Goal: Task Accomplishment & Management: Use online tool/utility

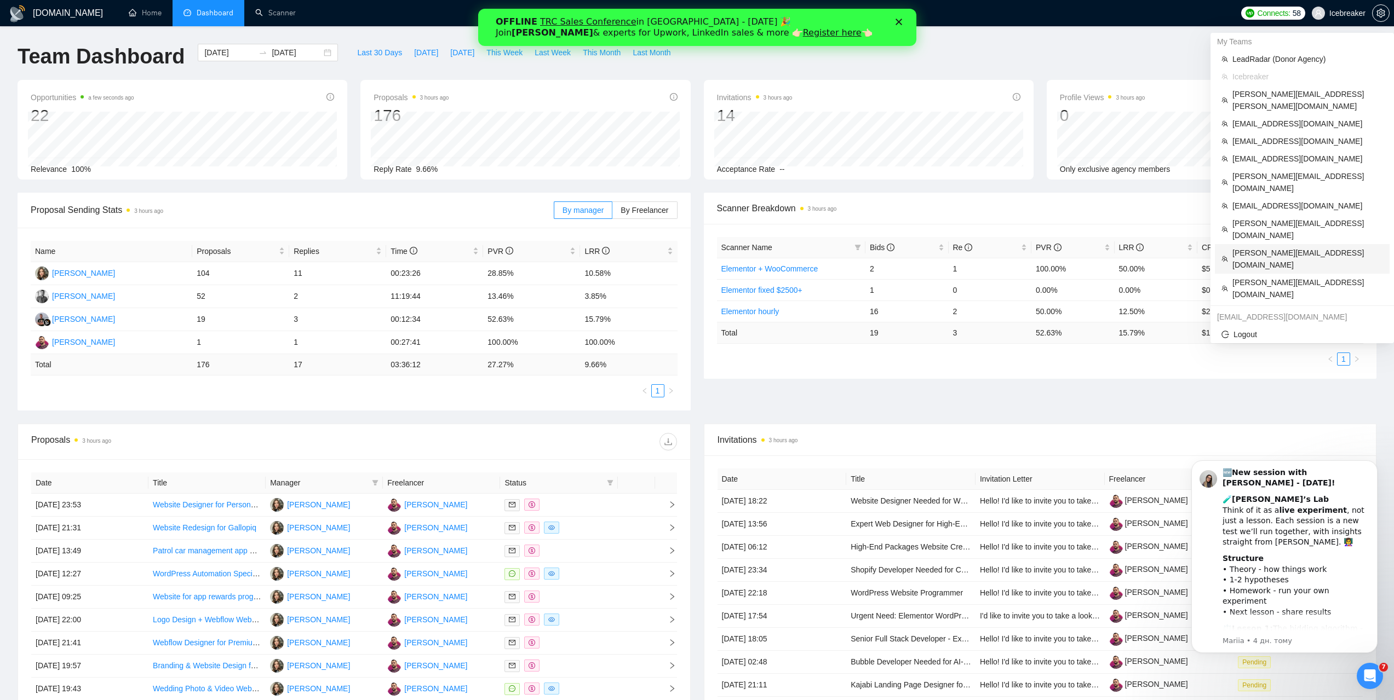
click at [1268, 247] on span "[PERSON_NAME][EMAIL_ADDRESS][DOMAIN_NAME]" at bounding box center [1307, 259] width 151 height 24
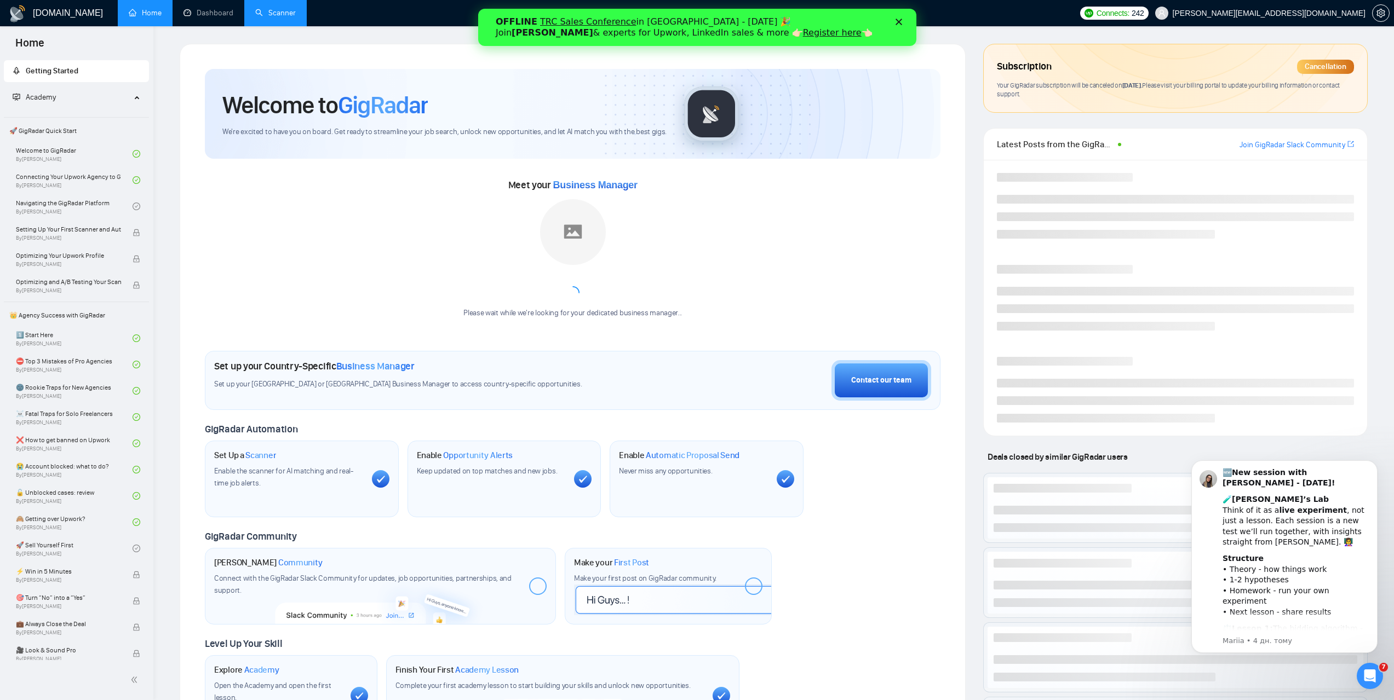
click at [283, 16] on link "Scanner" at bounding box center [275, 12] width 41 height 9
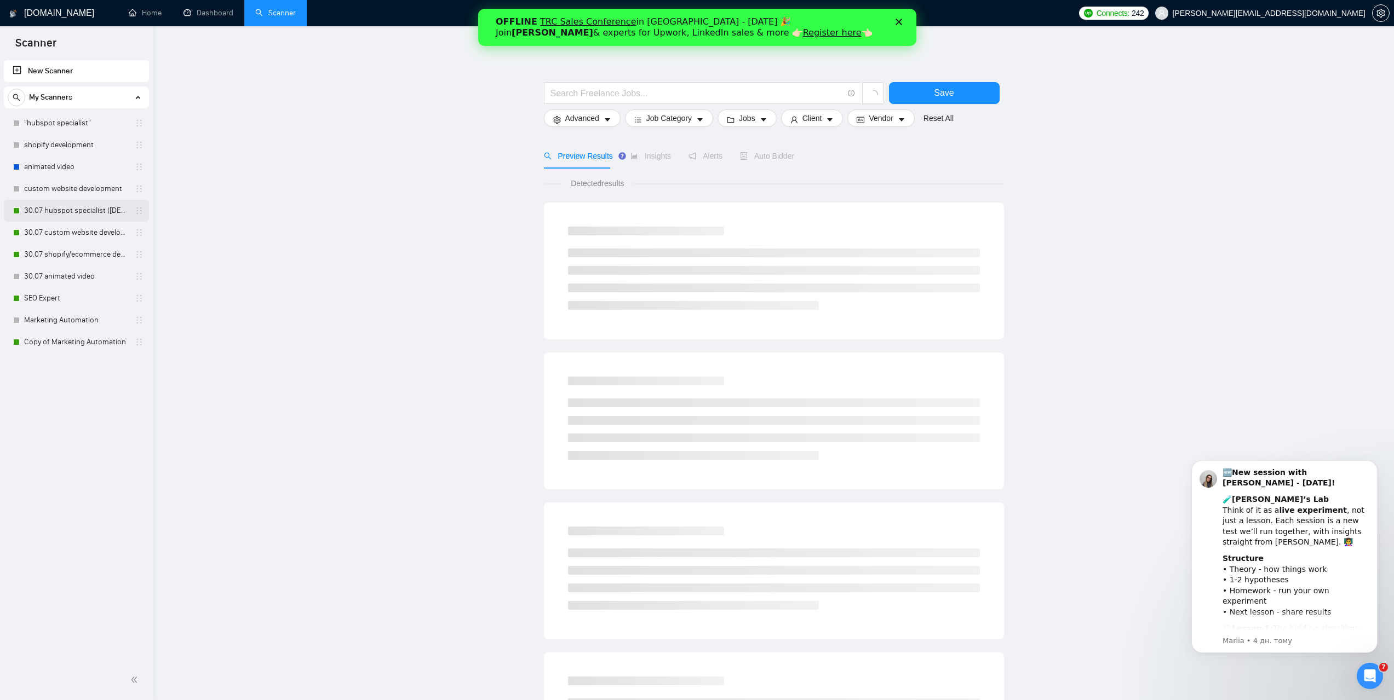
click at [63, 214] on link "30.07 hubspot specialist ([DEMOGRAPHIC_DATA] - not for residents)" at bounding box center [76, 211] width 104 height 22
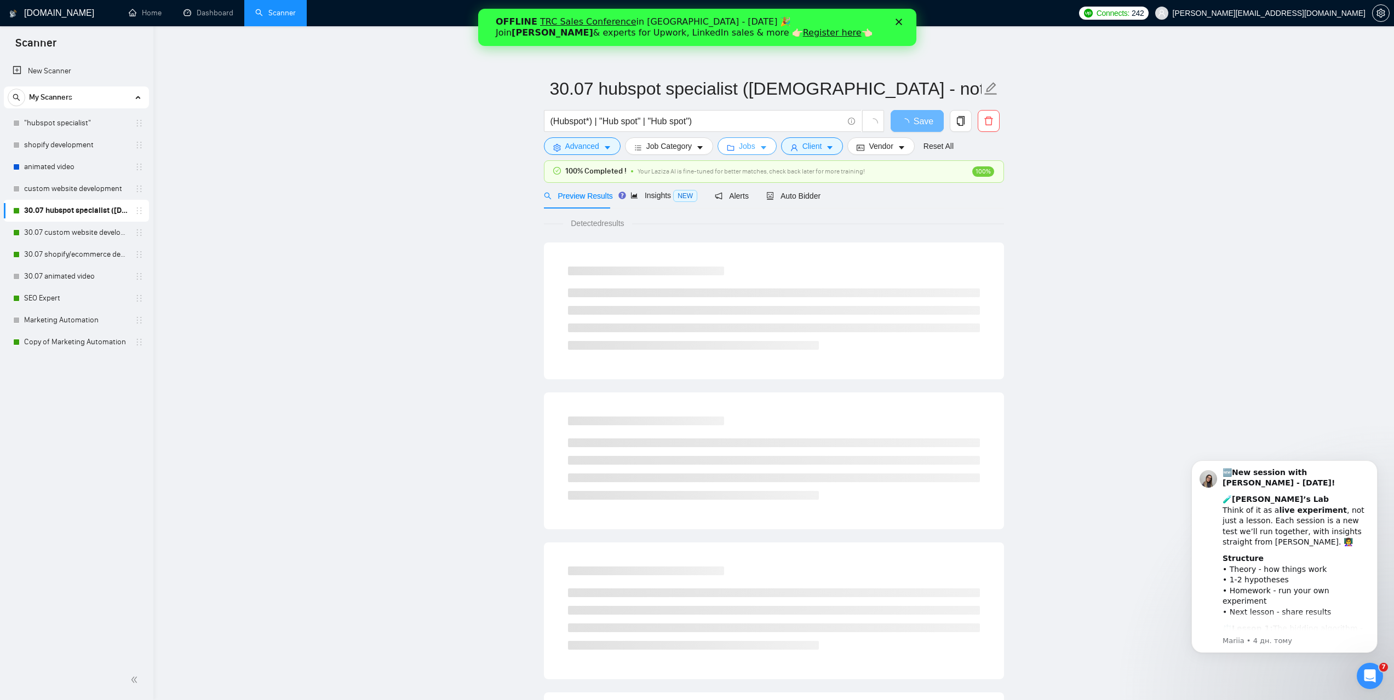
click at [747, 140] on span "Jobs" at bounding box center [747, 146] width 16 height 12
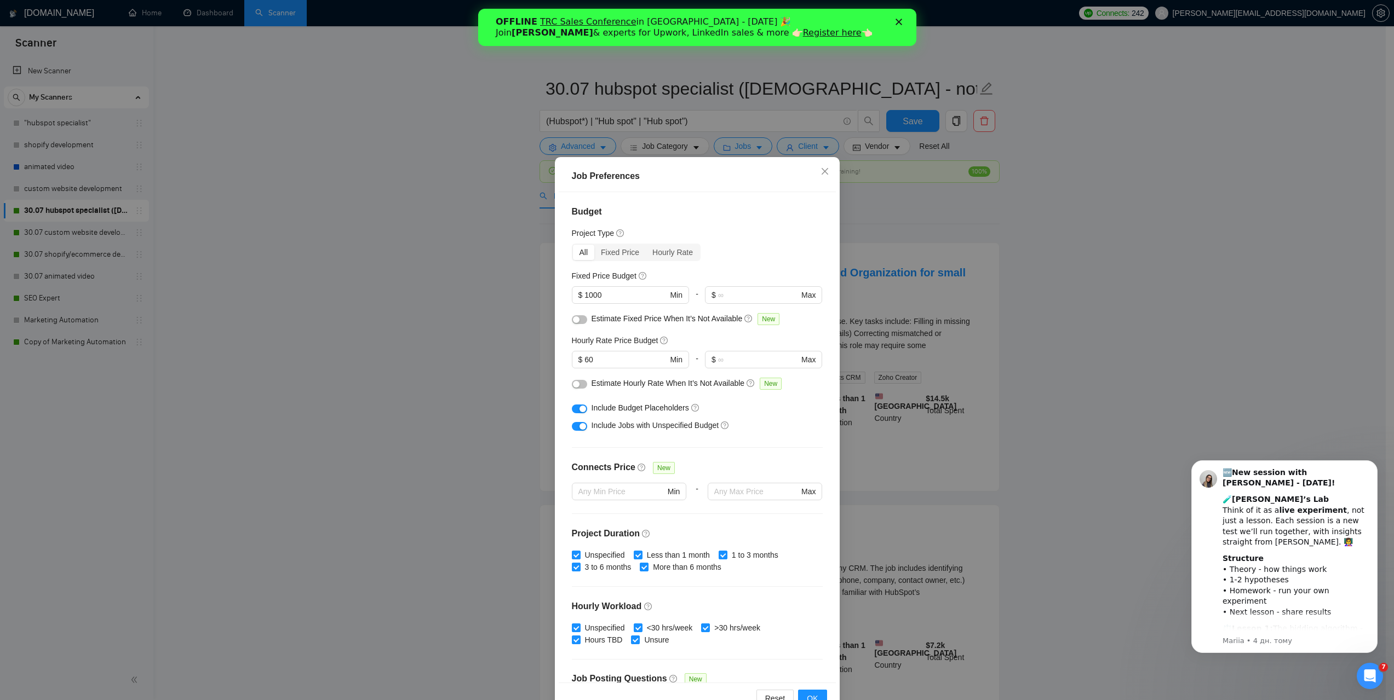
click at [332, 279] on div "Job Preferences Budget Project Type All Fixed Price Hourly Rate Fixed Price Bud…" at bounding box center [697, 350] width 1394 height 700
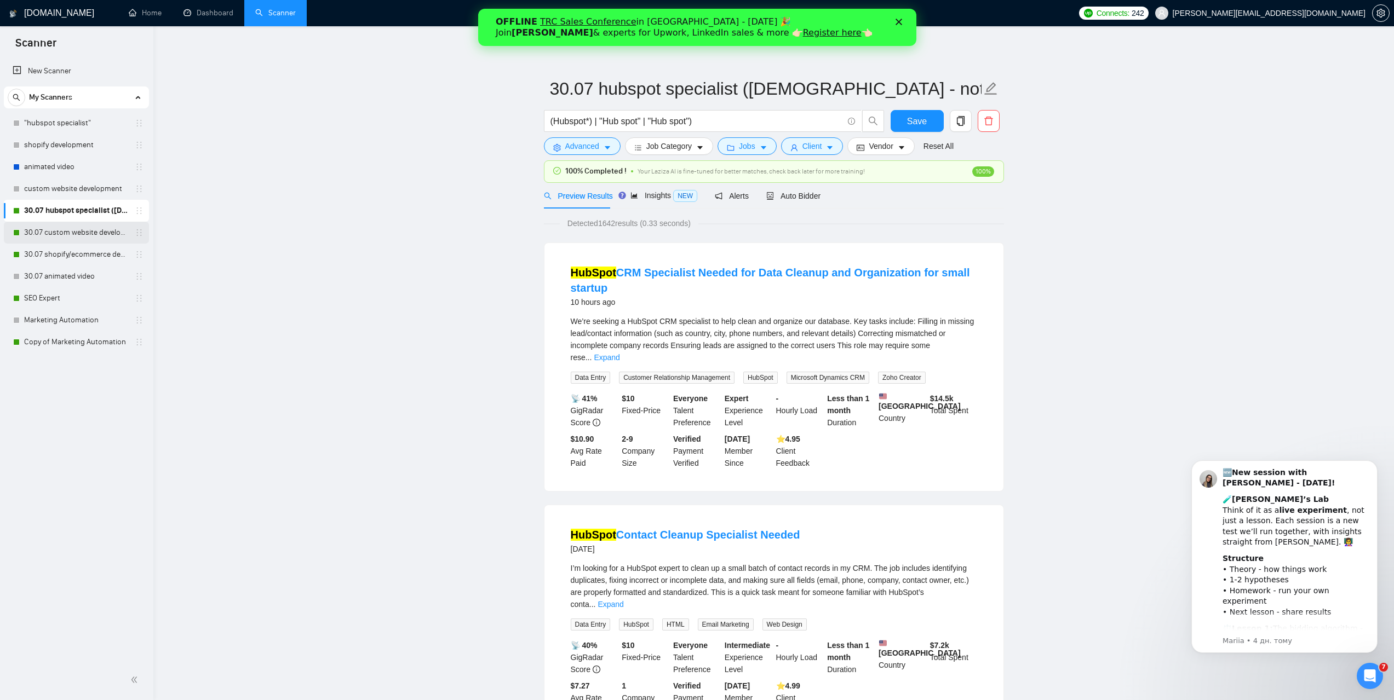
click at [82, 241] on link "30.07 custom website development" at bounding box center [76, 233] width 104 height 22
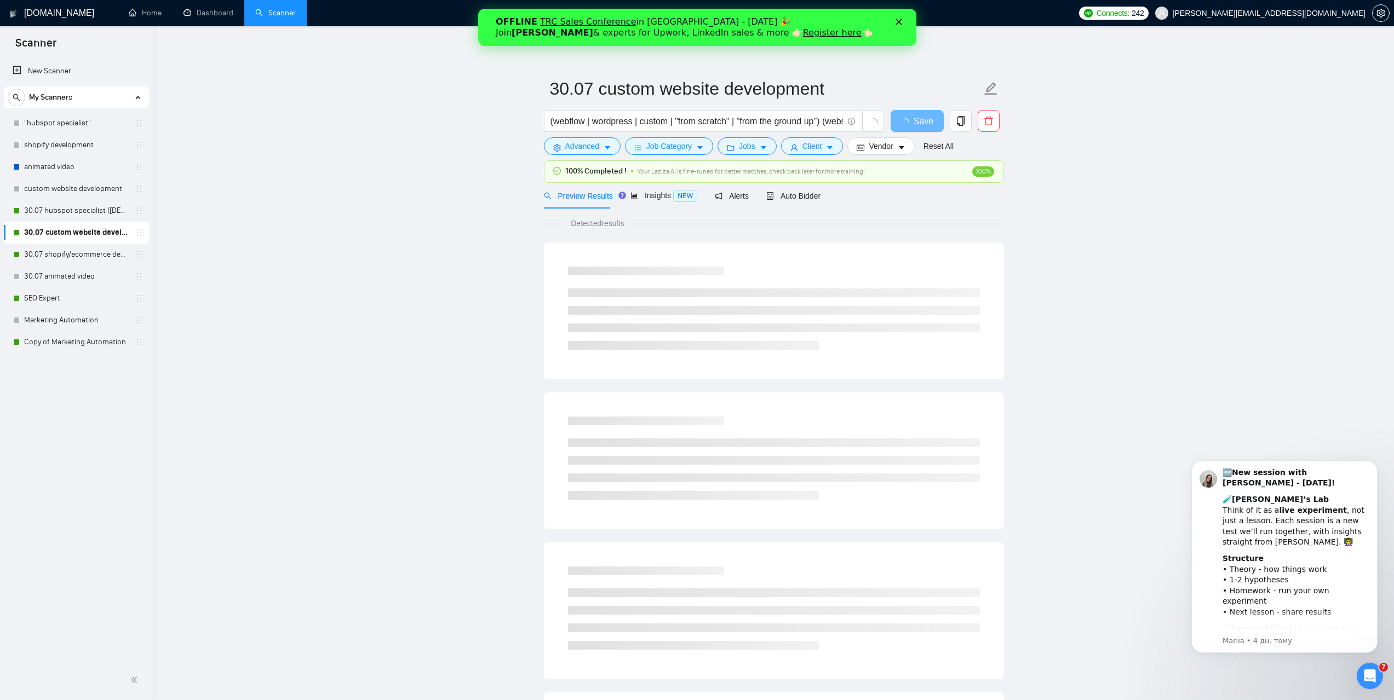
click at [754, 136] on div "(webflow | wordpress | custom | "from scratch" | "from the ground up") (website…" at bounding box center [714, 123] width 345 height 27
click at [755, 148] on button "Jobs" at bounding box center [746, 146] width 59 height 18
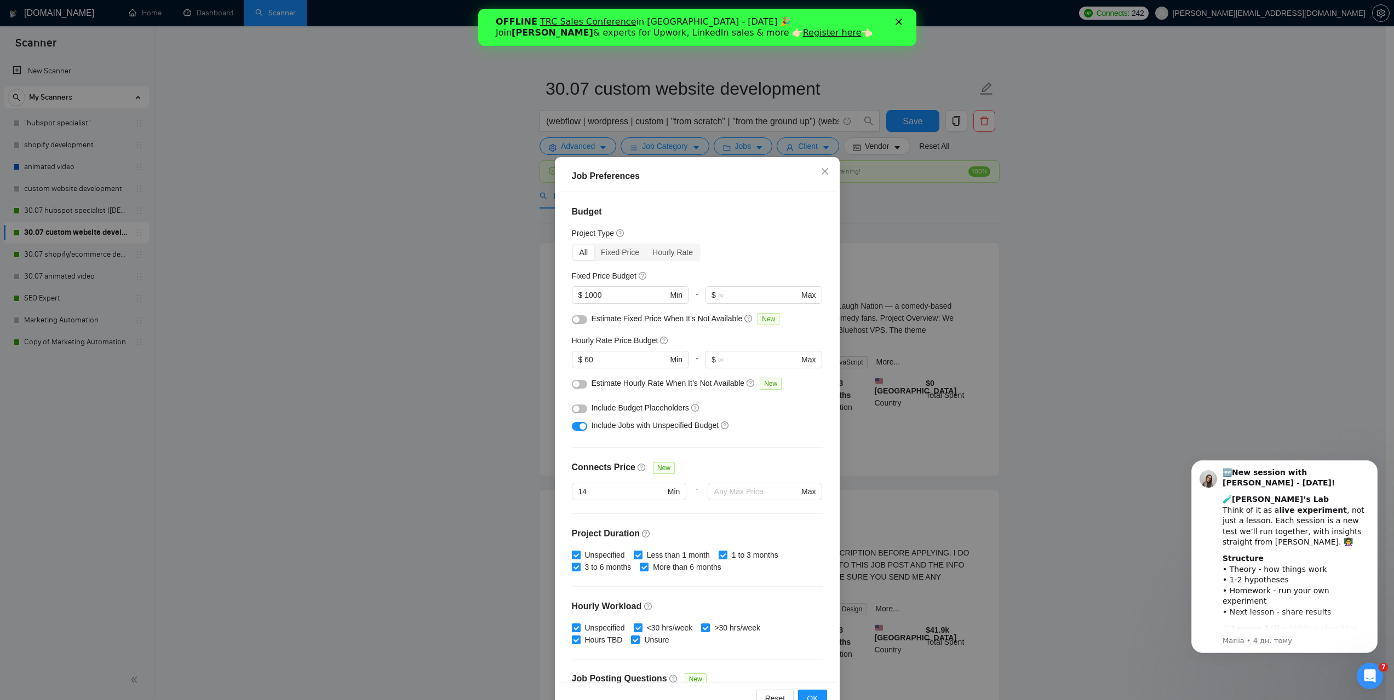
click at [216, 285] on div "Job Preferences Budget Project Type All Fixed Price Hourly Rate Fixed Price Bud…" at bounding box center [697, 350] width 1394 height 700
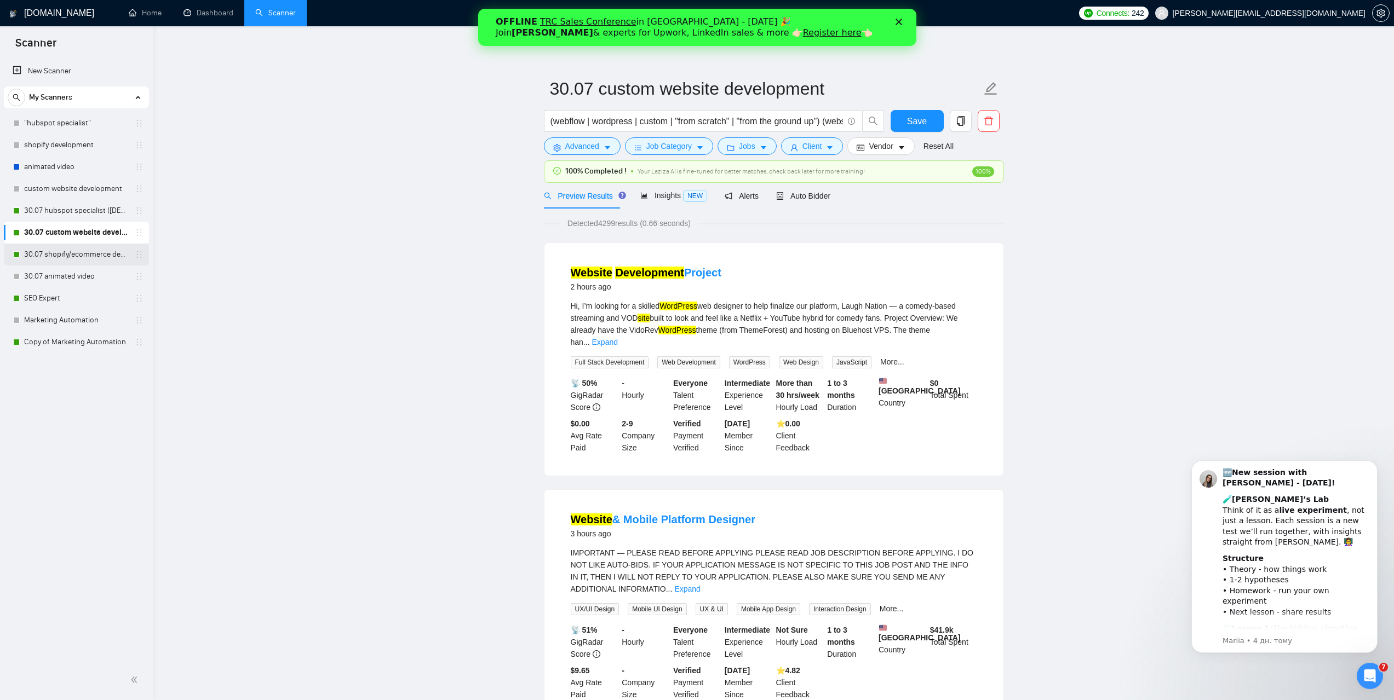
click at [65, 259] on link "30.07 shopify/ecommerce development (worldwide)" at bounding box center [76, 255] width 104 height 22
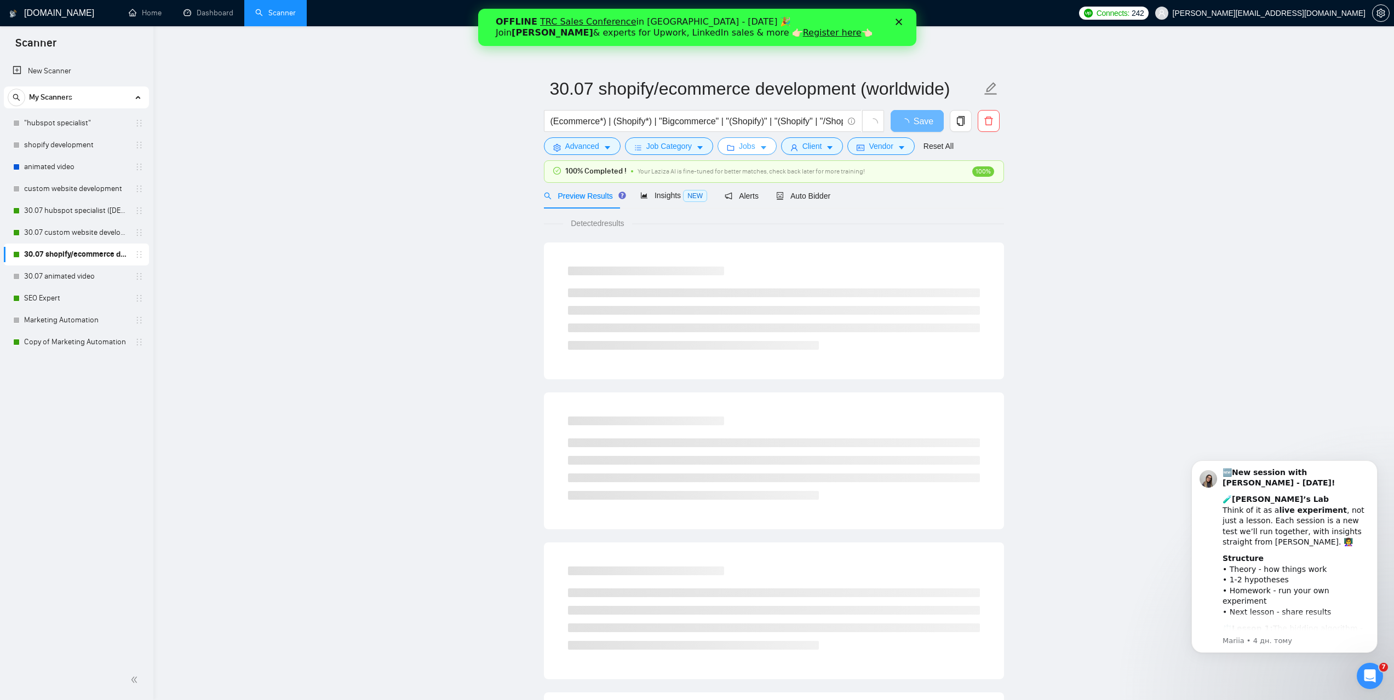
click at [744, 152] on span "Jobs" at bounding box center [747, 146] width 16 height 12
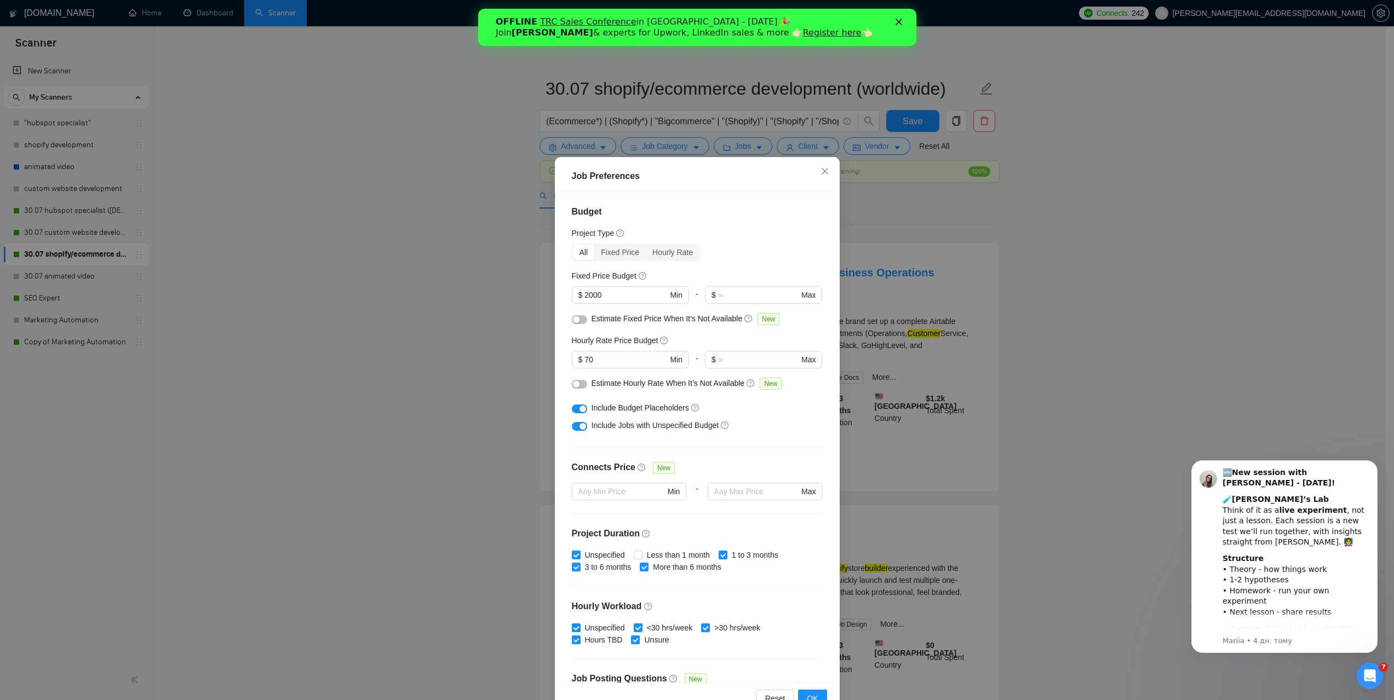
click at [388, 263] on div "Job Preferences Budget Project Type All Fixed Price Hourly Rate Fixed Price Bud…" at bounding box center [697, 350] width 1394 height 700
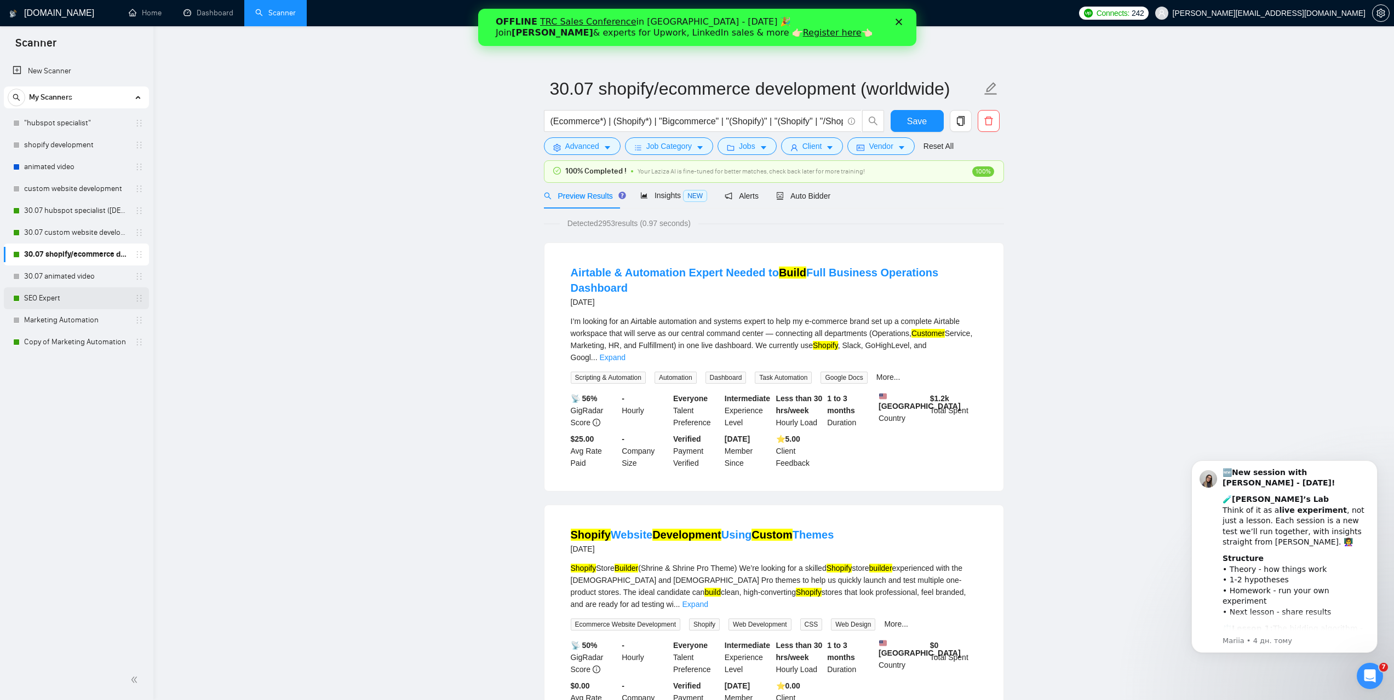
click at [45, 307] on link "SEO Expert" at bounding box center [76, 299] width 104 height 22
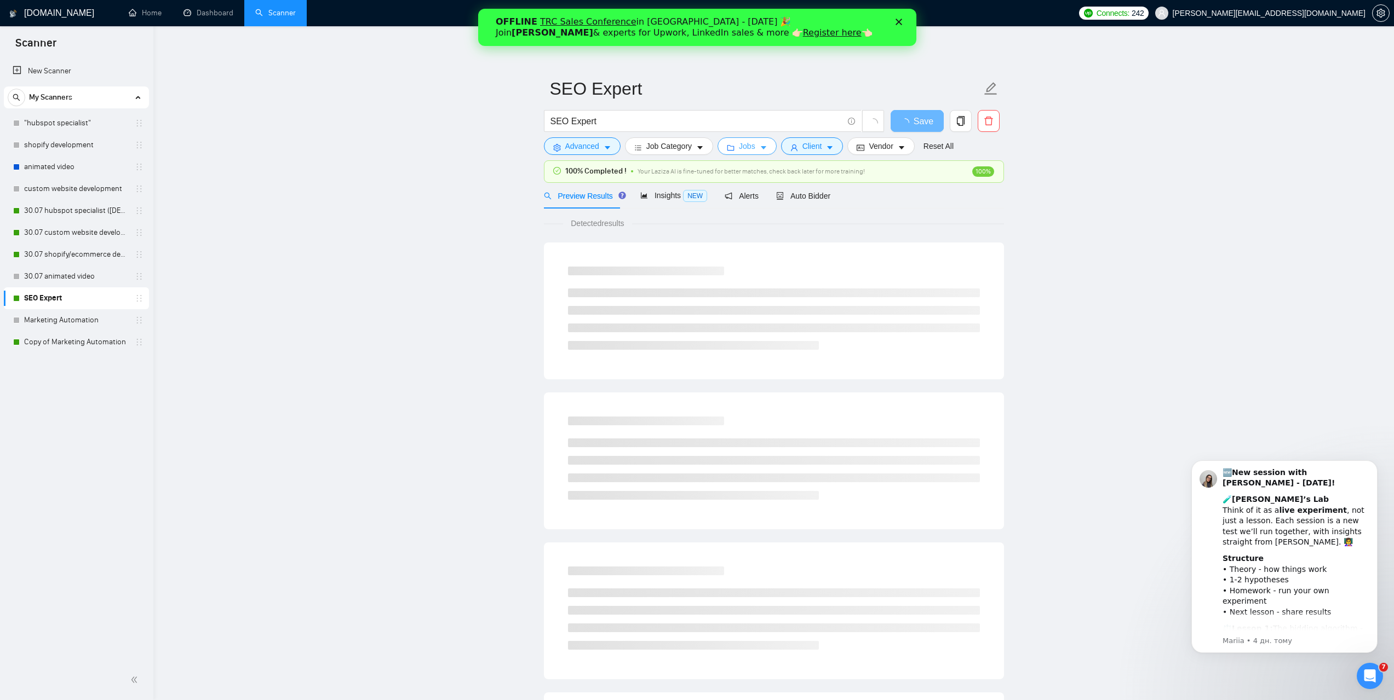
click at [752, 151] on button "Jobs" at bounding box center [746, 146] width 59 height 18
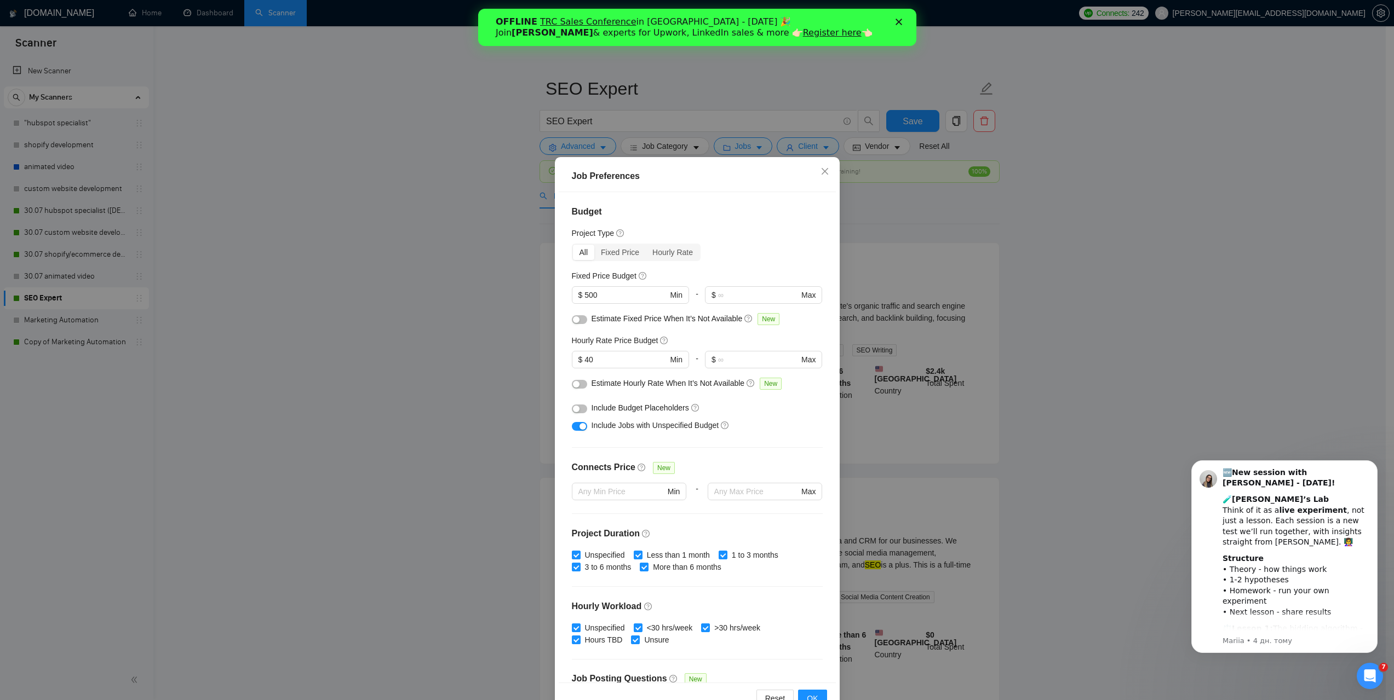
click at [383, 357] on div "Job Preferences Budget Project Type All Fixed Price Hourly Rate Fixed Price Bud…" at bounding box center [697, 350] width 1394 height 700
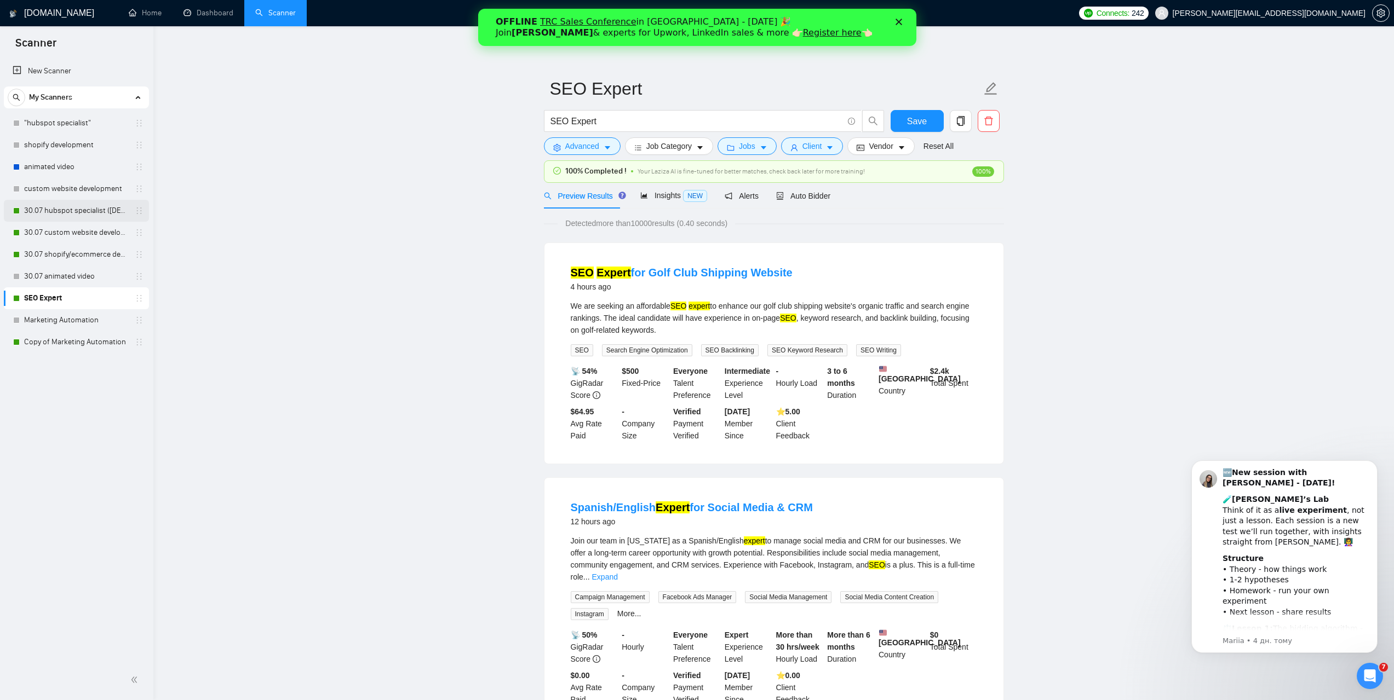
click at [54, 207] on link "30.07 hubspot specialist ([DEMOGRAPHIC_DATA] - not for residents)" at bounding box center [76, 211] width 104 height 22
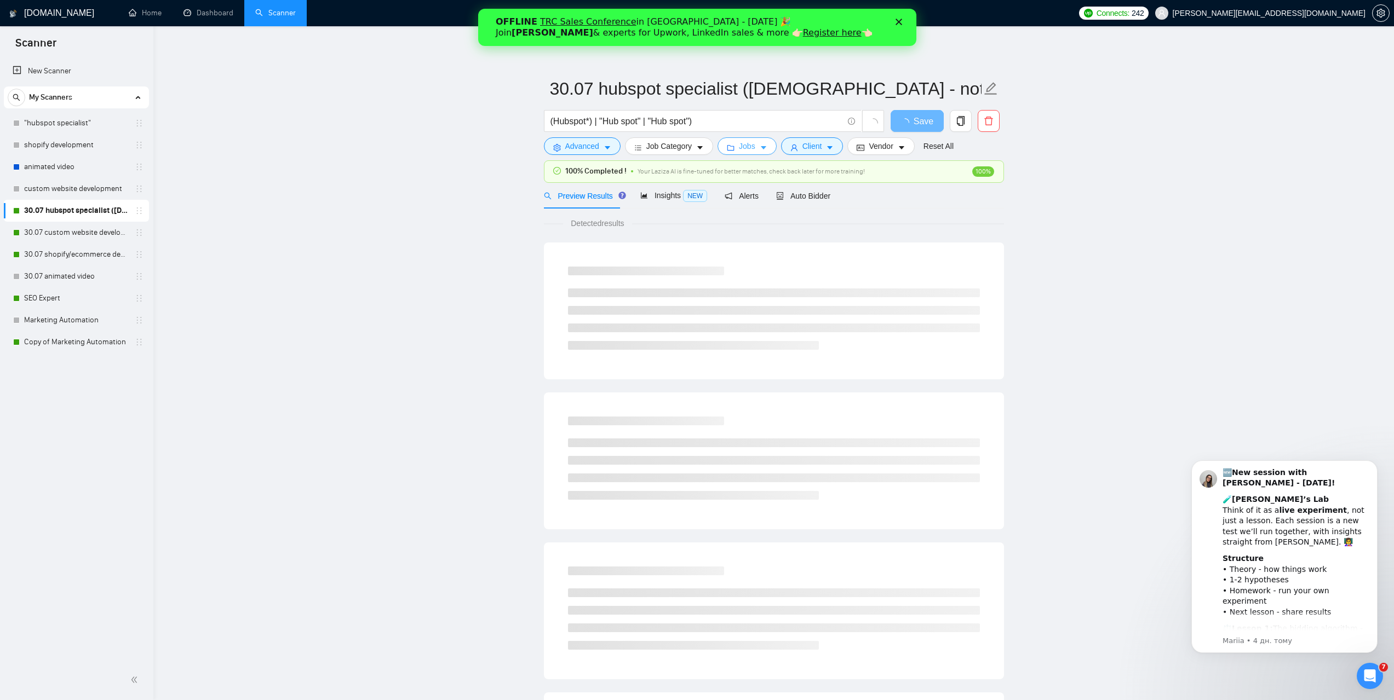
click at [756, 147] on button "Jobs" at bounding box center [746, 146] width 59 height 18
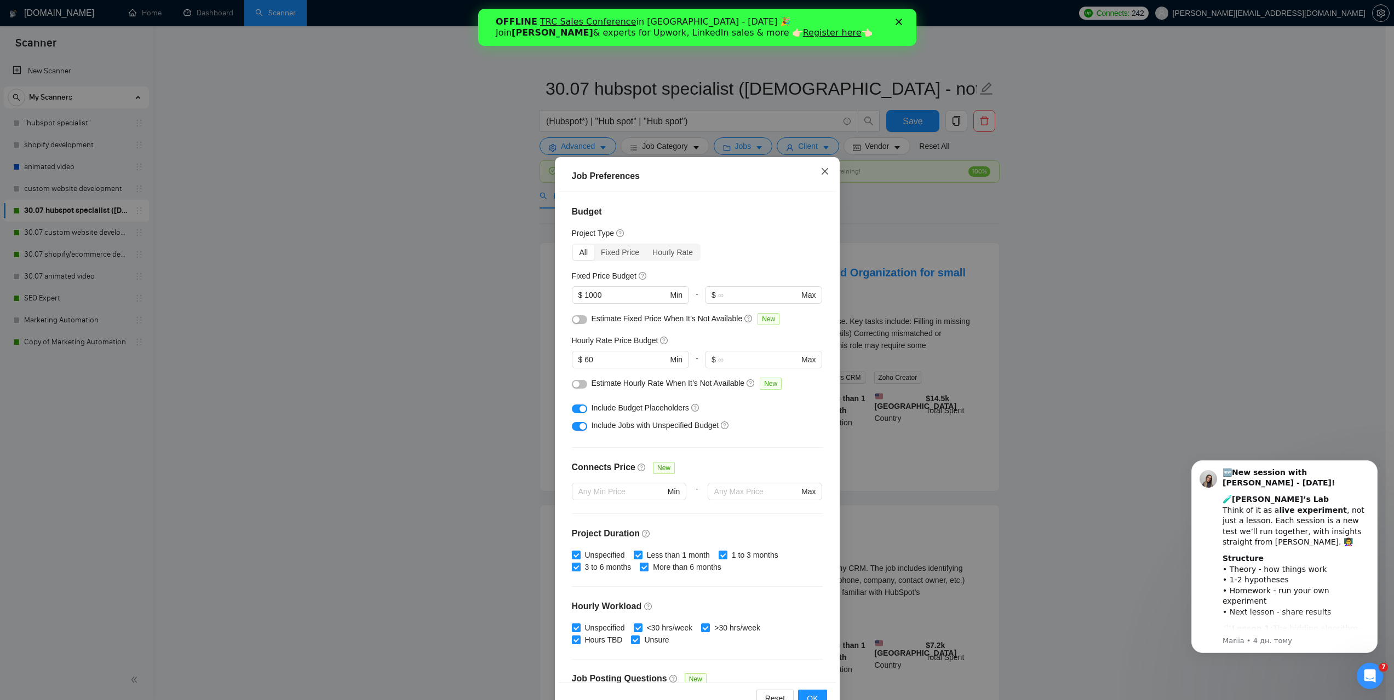
click at [815, 177] on span "Close" at bounding box center [825, 172] width 30 height 30
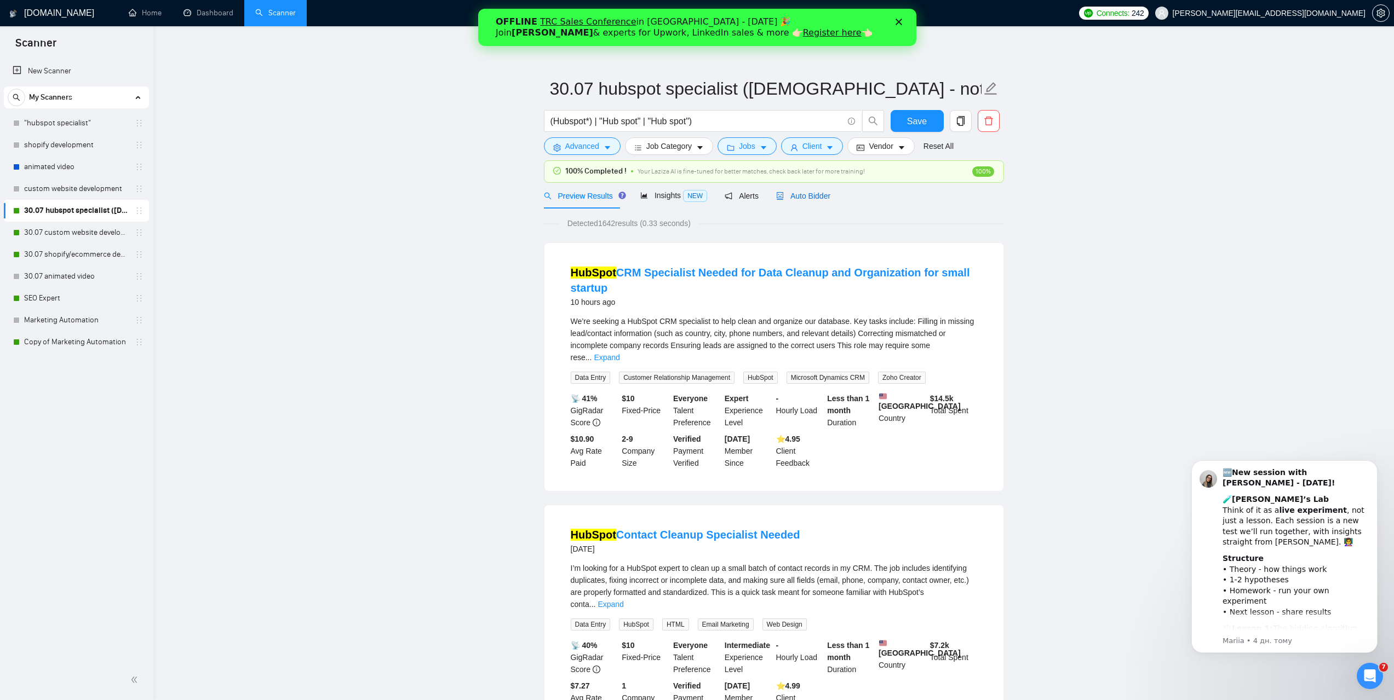
click at [815, 196] on span "Auto Bidder" at bounding box center [803, 196] width 54 height 9
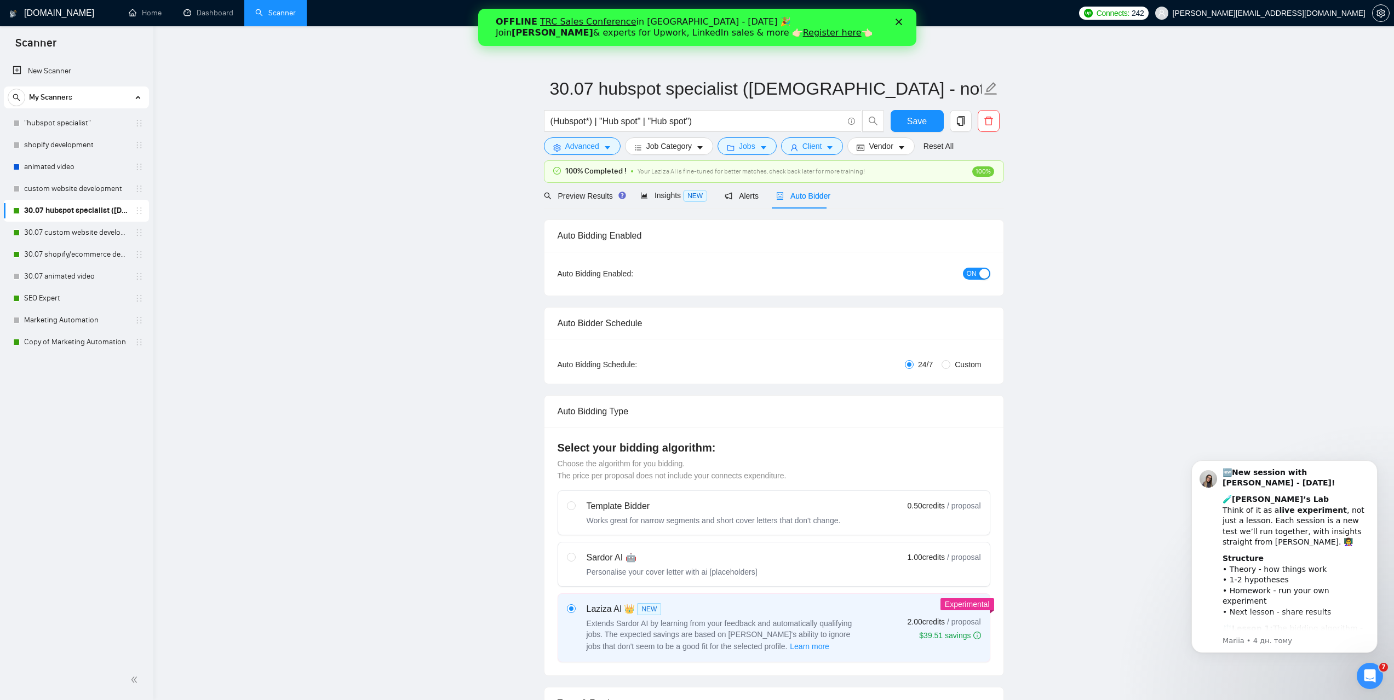
checkbox input "true"
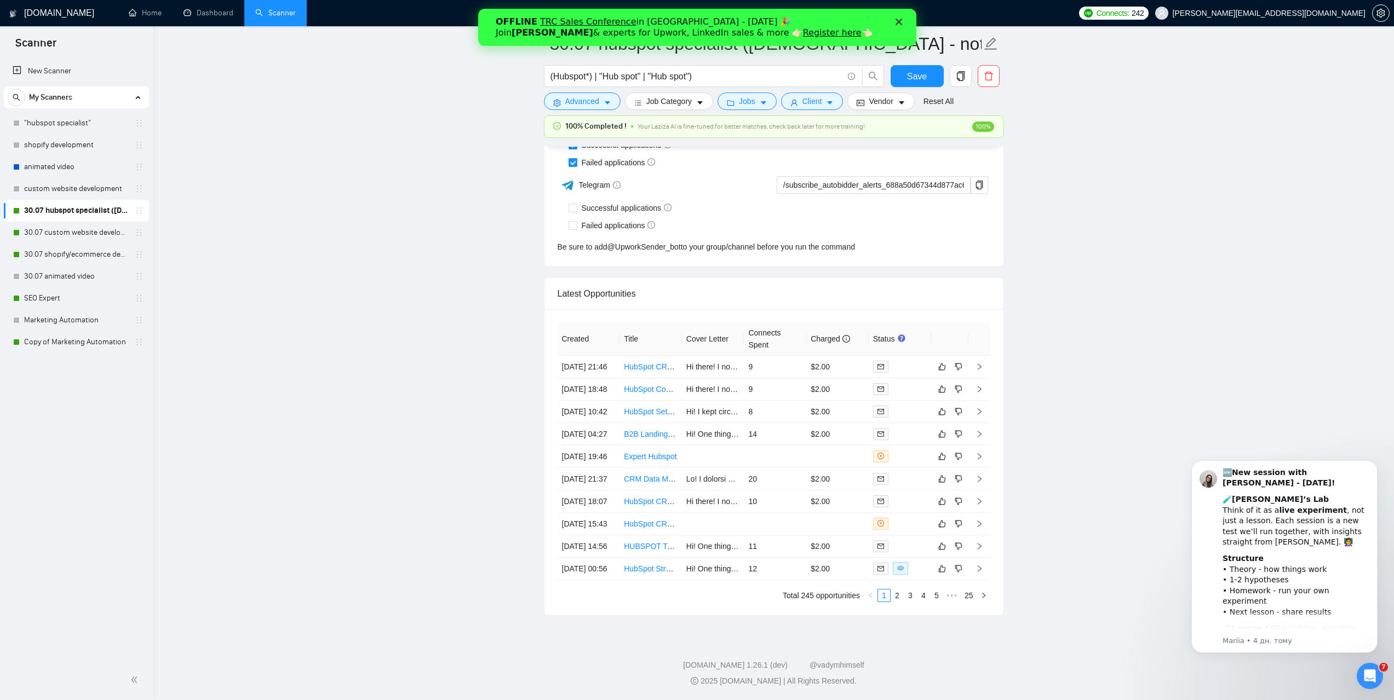
scroll to position [2820, 0]
click at [697, 446] on td at bounding box center [713, 457] width 62 height 22
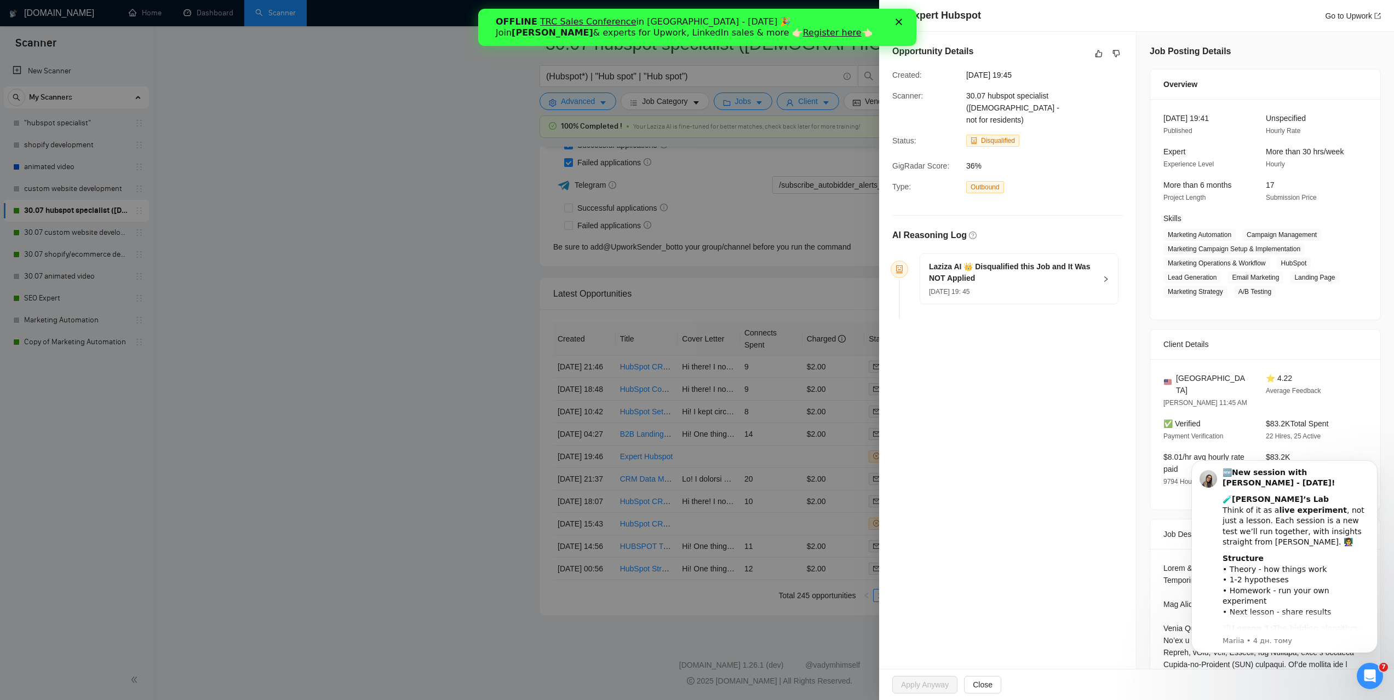
click at [381, 340] on div at bounding box center [697, 350] width 1394 height 700
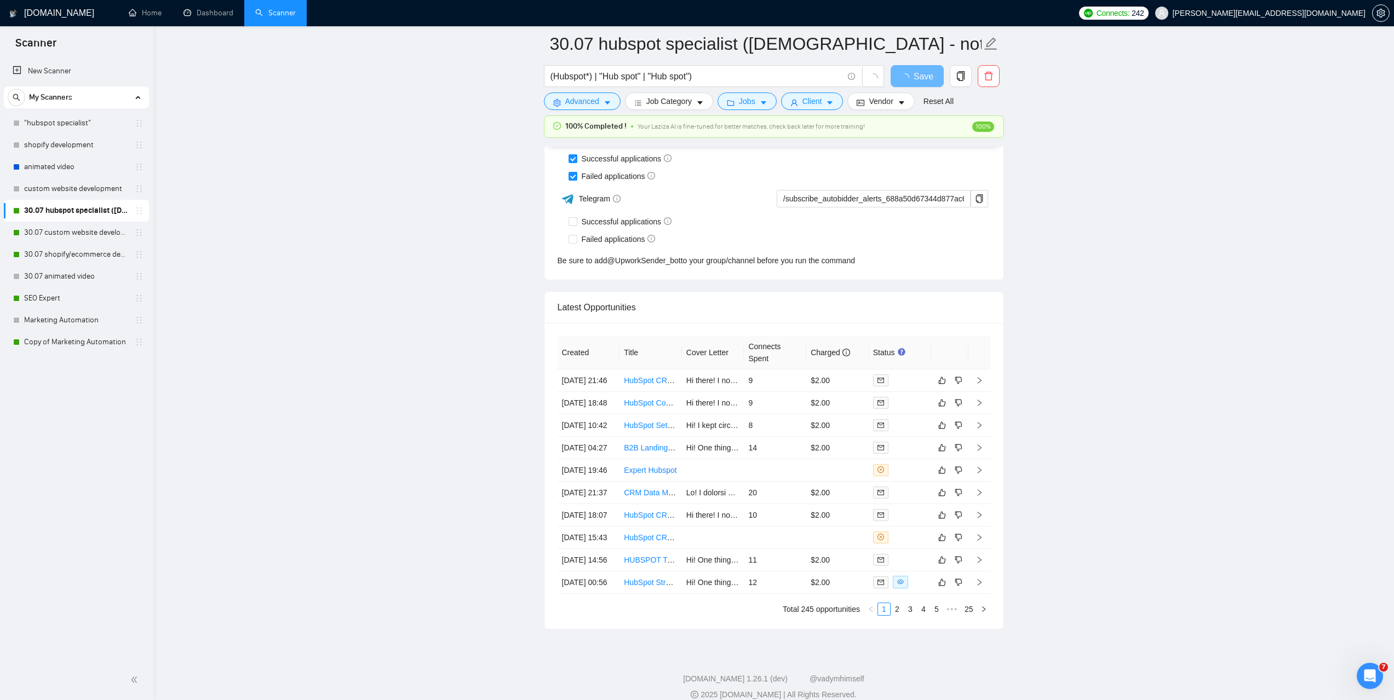
scroll to position [2514, 0]
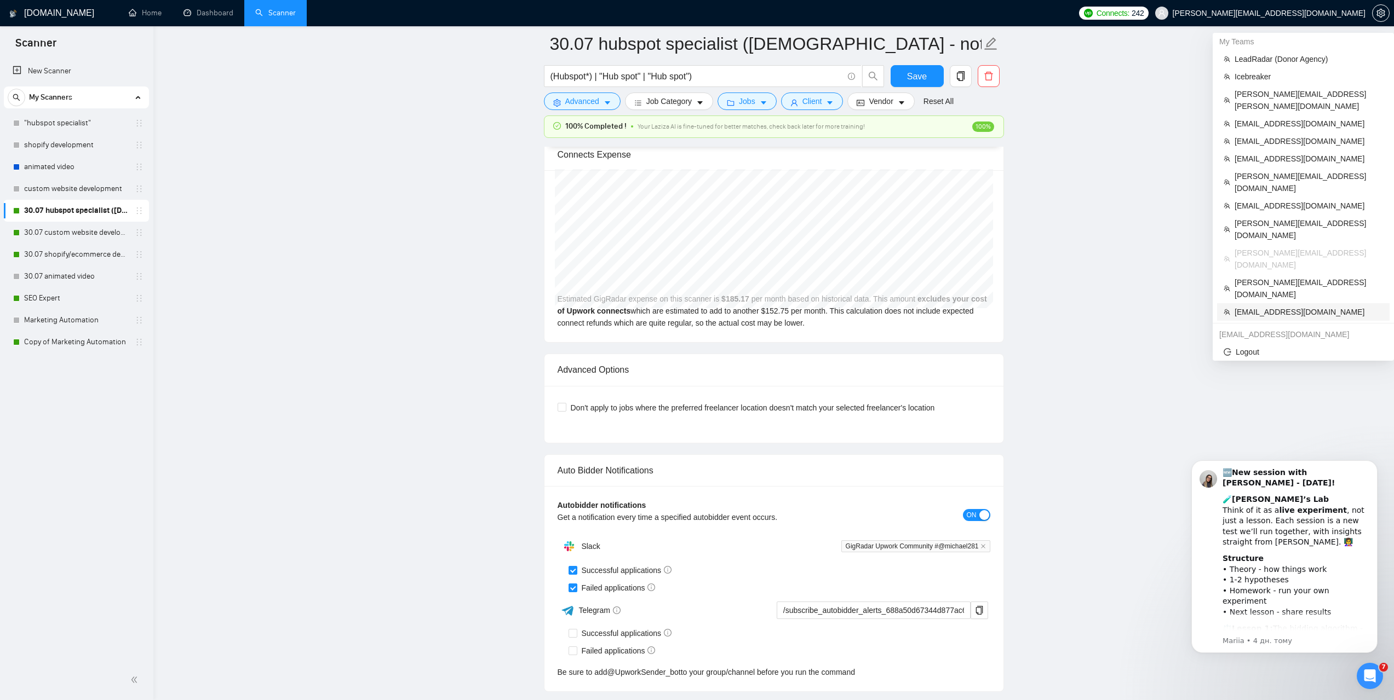
click at [1266, 306] on span "strategicbiizconsultants@gmail.com" at bounding box center [1308, 312] width 148 height 12
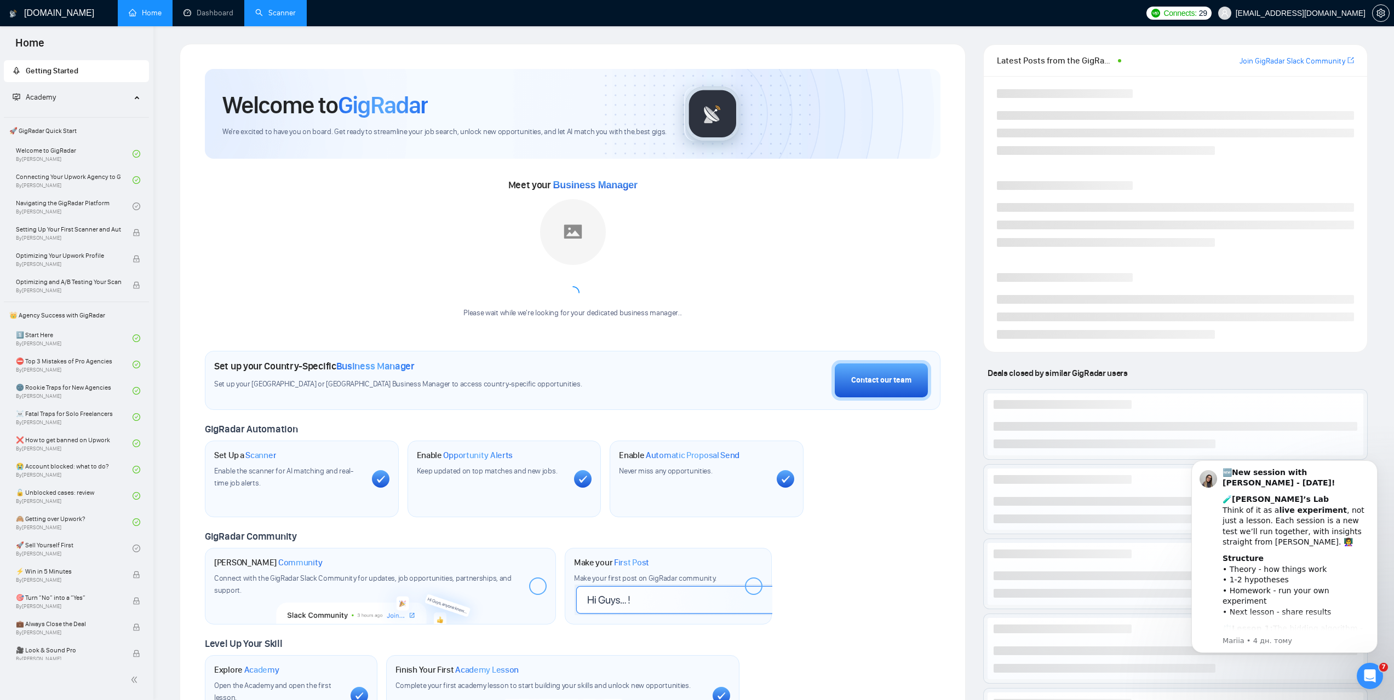
click at [278, 18] on link "Scanner" at bounding box center [275, 12] width 41 height 9
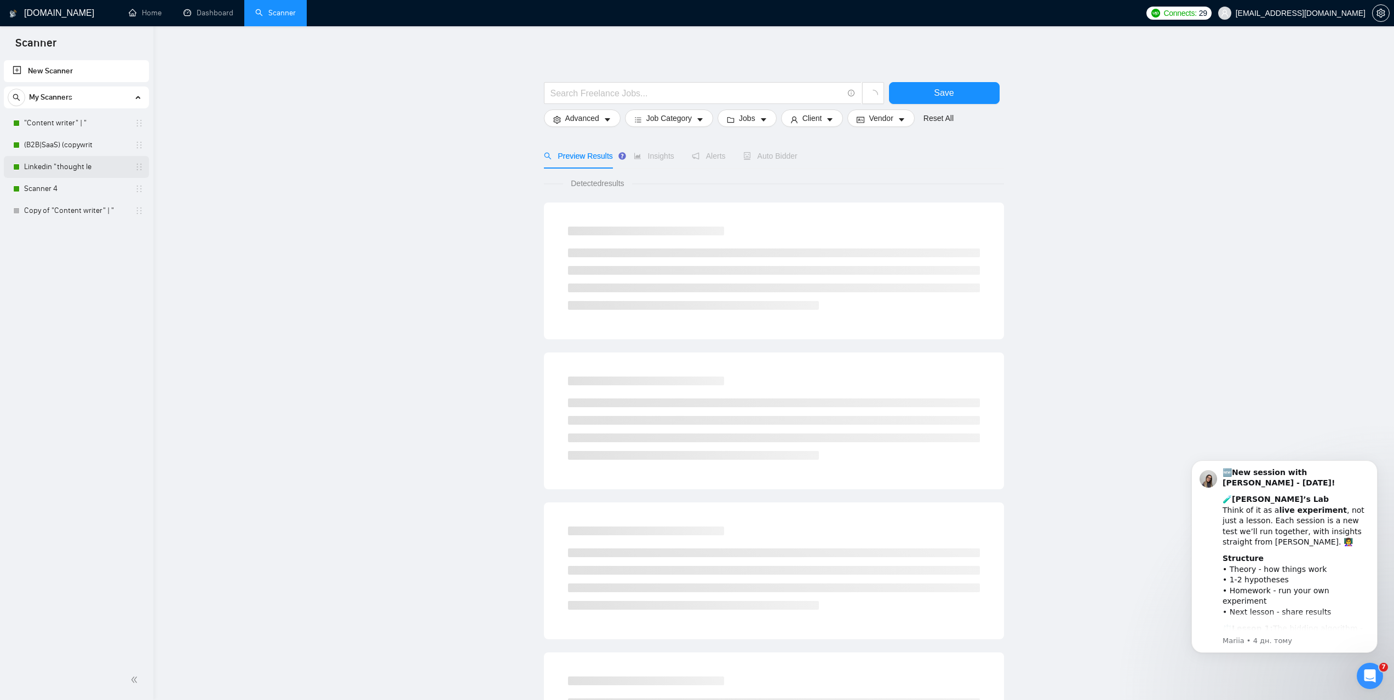
click at [50, 171] on link "Linkedin "thought le" at bounding box center [76, 167] width 104 height 22
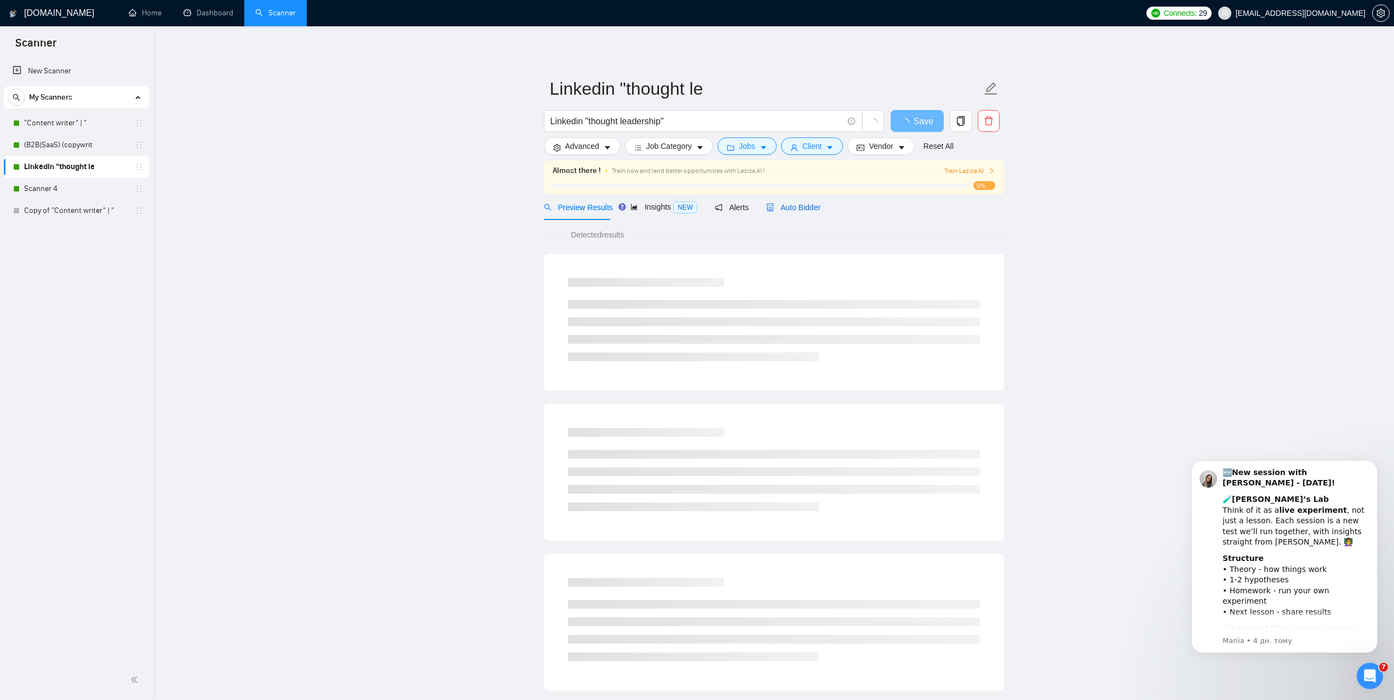
click at [809, 208] on span "Auto Bidder" at bounding box center [793, 207] width 54 height 9
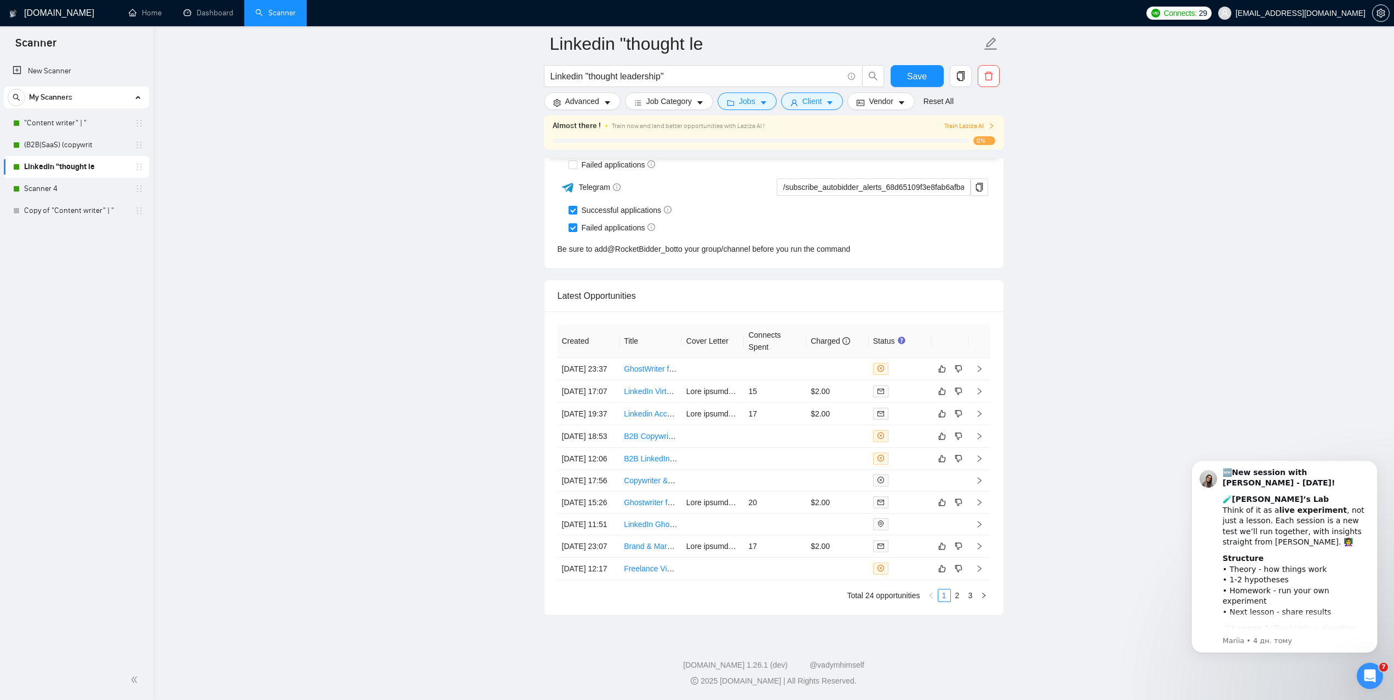
scroll to position [2806, 0]
click at [717, 358] on td at bounding box center [713, 369] width 62 height 22
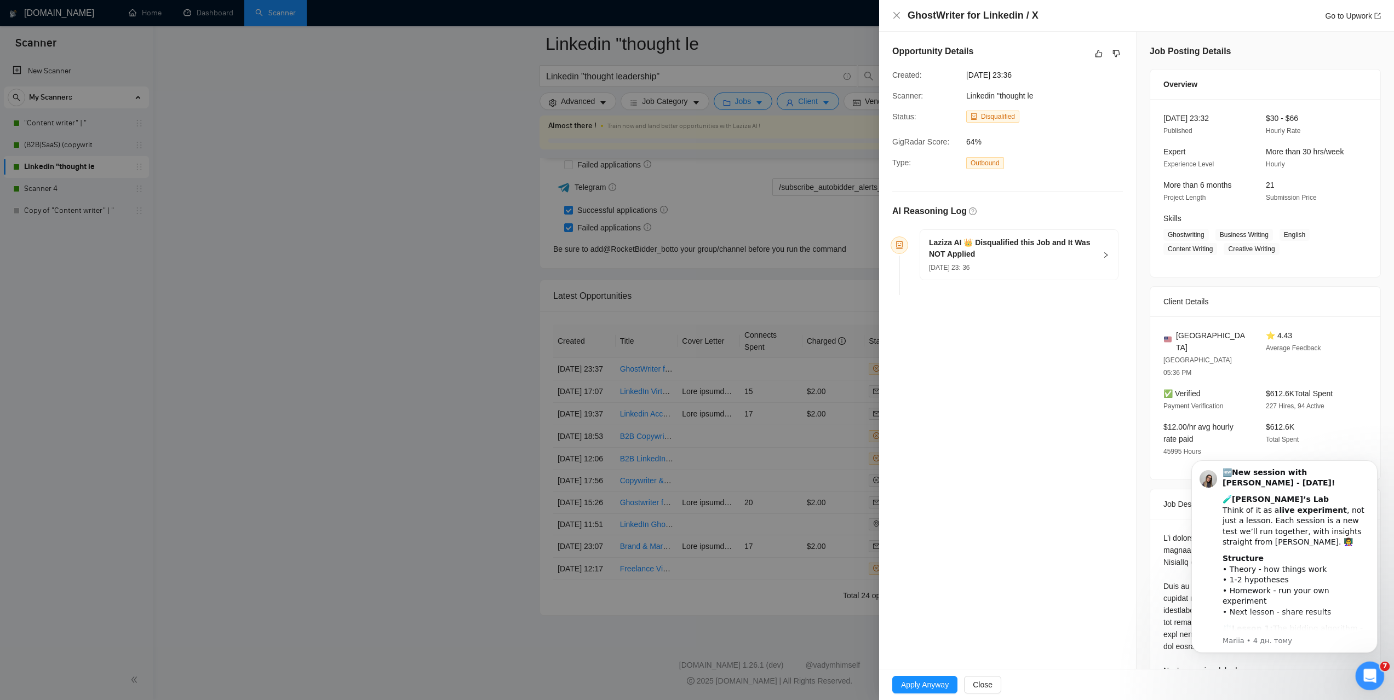
click at [1370, 675] on icon "Відкрити програму для спілкування Intercom" at bounding box center [1368, 675] width 18 height 18
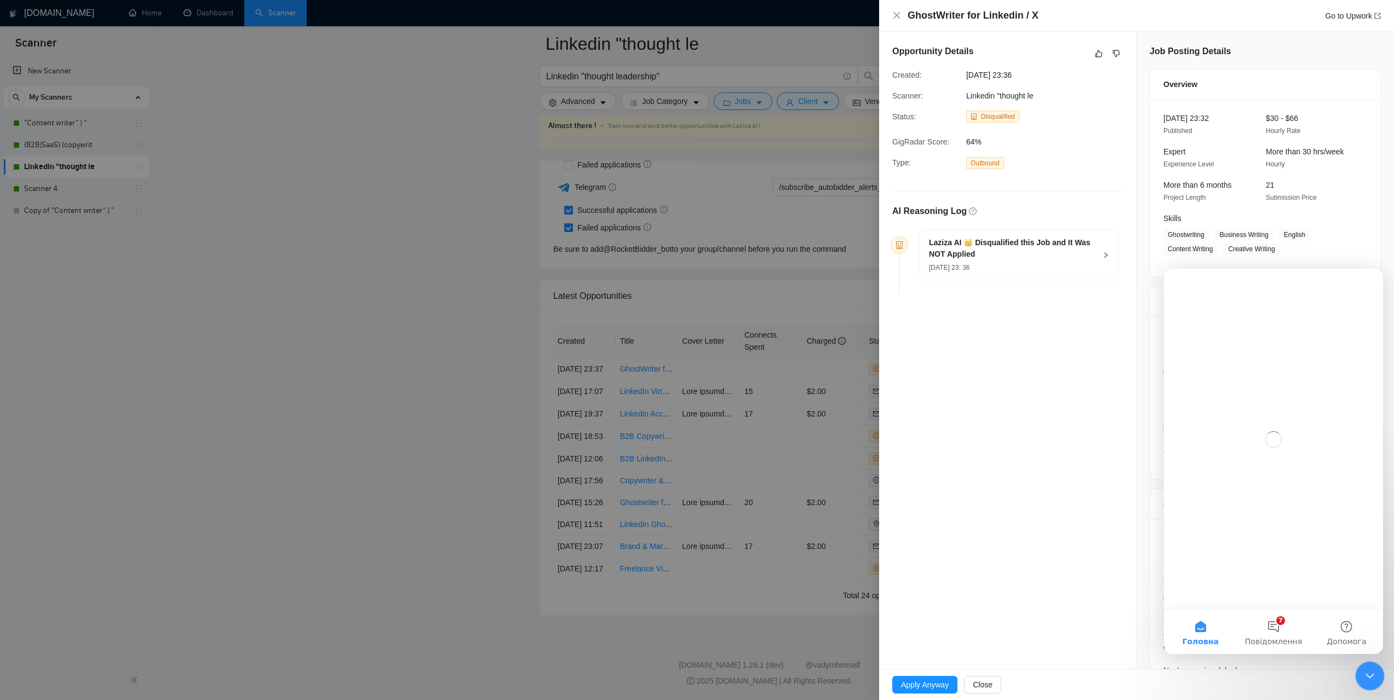
click at [1370, 675] on icon "Закрити програму для спілкування Intercom" at bounding box center [1367, 674] width 13 height 13
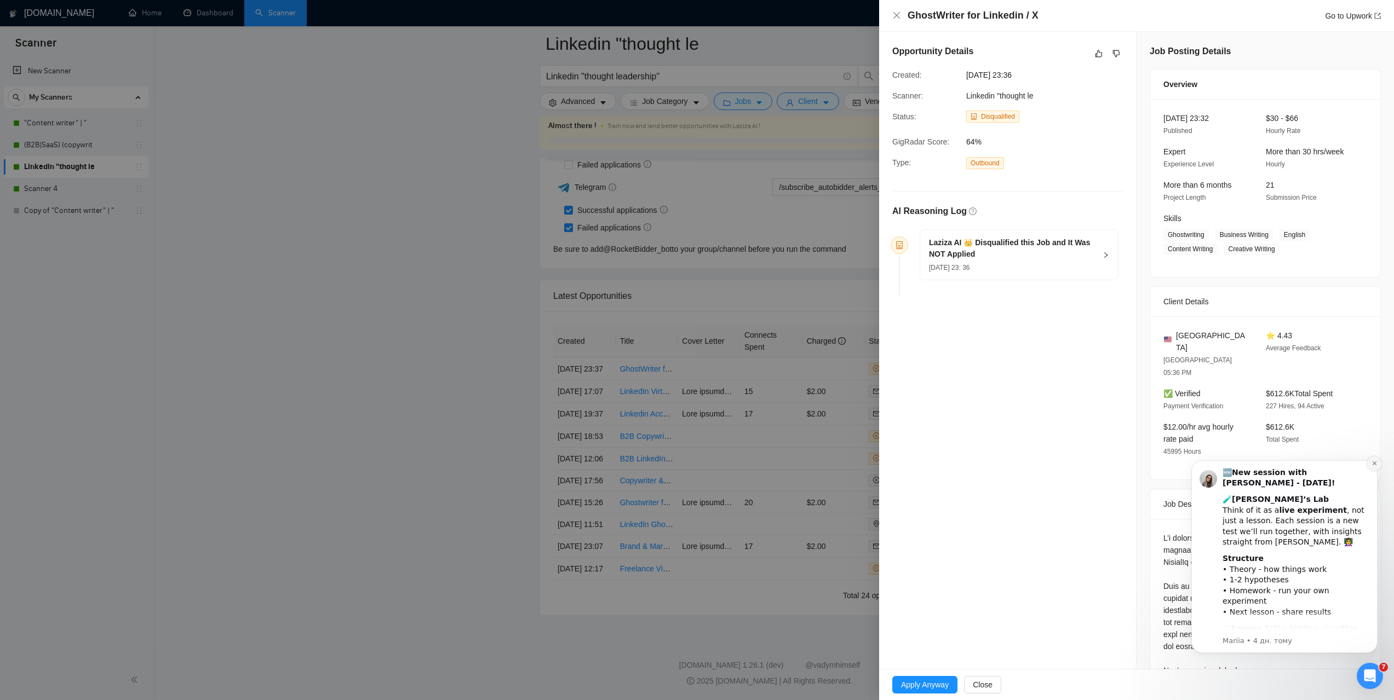
click at [1371, 463] on icon "Dismiss notification" at bounding box center [1374, 464] width 6 height 6
click at [1372, 464] on icon "Dismiss notification" at bounding box center [1374, 464] width 6 height 6
click at [1377, 465] on button "Dismiss notification" at bounding box center [1374, 464] width 14 height 14
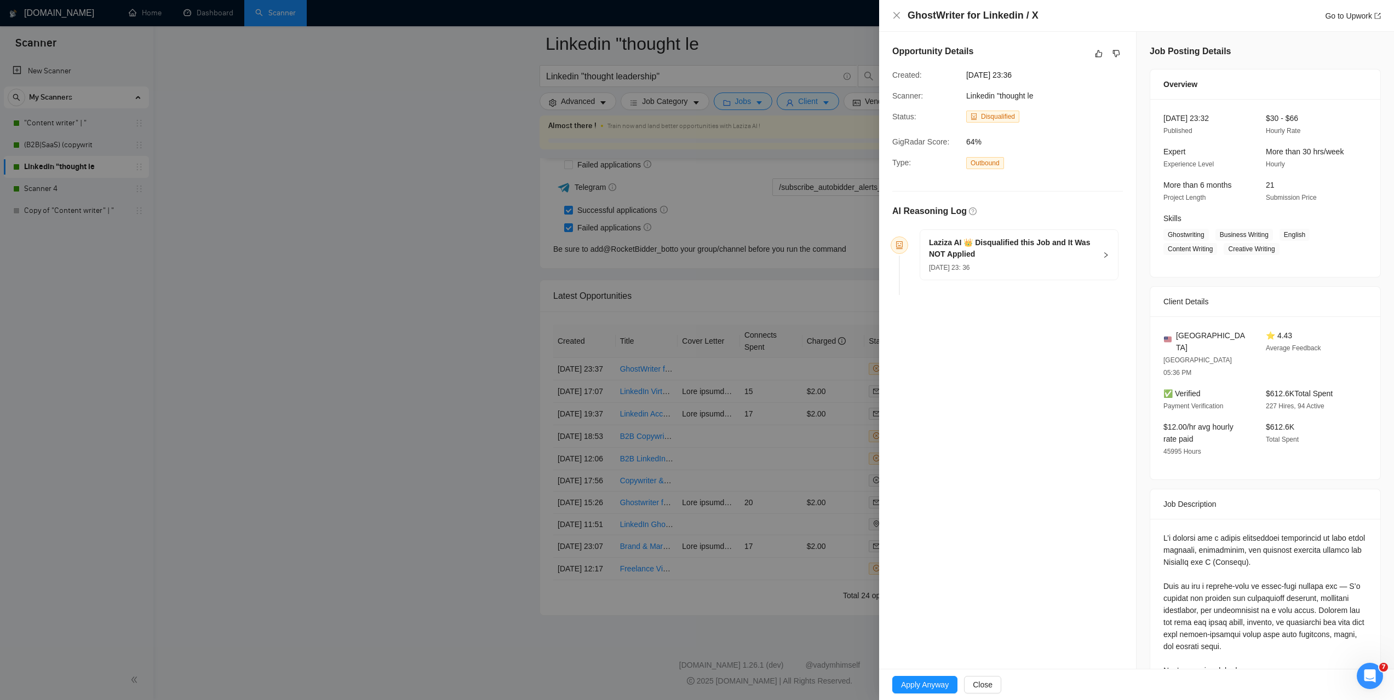
click at [1049, 405] on div "Opportunity Details Created: 12 Oct, 2025 23:36 Scanner: Linkedin "thought le S…" at bounding box center [1007, 563] width 257 height 1062
